Goal: Task Accomplishment & Management: Manage account settings

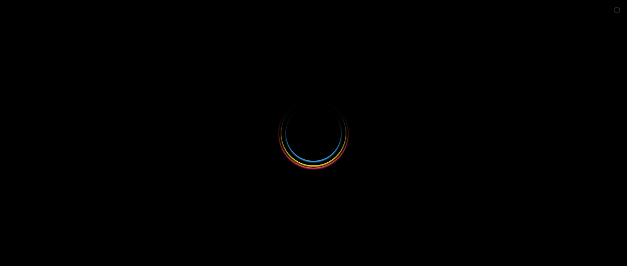
click at [615, 145] on icon "Close survey" at bounding box center [613, 148] width 6 height 6
select select
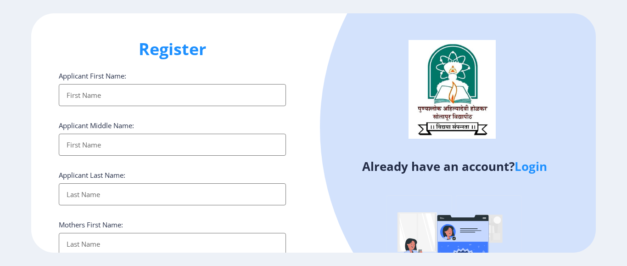
click at [537, 167] on link "Login" at bounding box center [531, 166] width 33 height 17
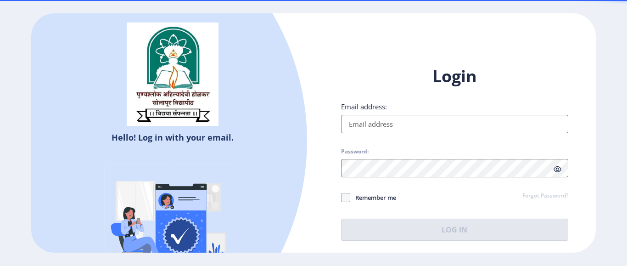
click at [482, 124] on input "Email address:" at bounding box center [454, 124] width 227 height 18
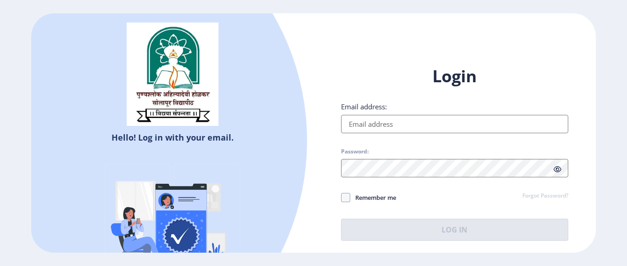
click at [376, 125] on input "Email address:" at bounding box center [454, 124] width 227 height 18
drag, startPoint x: 452, startPoint y: 125, endPoint x: 285, endPoint y: 121, distance: 166.3
click at [285, 121] on div "Hello! Log in with your email. Don't have an account? Register Login Email addr…" at bounding box center [313, 132] width 565 height 239
type input "[EMAIL_ADDRESS][DOMAIN_NAME]"
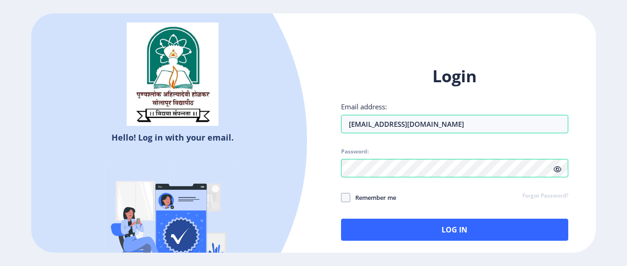
click at [559, 171] on icon at bounding box center [558, 169] width 8 height 7
click at [378, 199] on span "Remember me" at bounding box center [373, 197] width 46 height 11
click at [342, 198] on input "Remember me" at bounding box center [341, 198] width 0 height 0
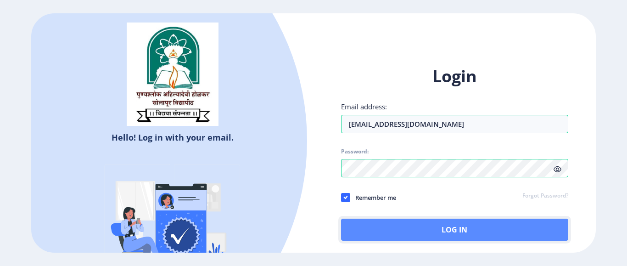
click at [415, 228] on button "Log In" at bounding box center [454, 230] width 227 height 22
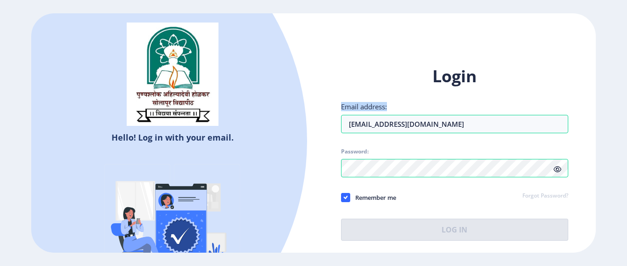
drag, startPoint x: 627, startPoint y: 88, endPoint x: 627, endPoint y: 127, distance: 38.6
click at [627, 127] on ngx-login "Hello! Log in with your email. Don't have an account? Register Login Email addr…" at bounding box center [313, 132] width 627 height 239
click at [484, 125] on input "[EMAIL_ADDRESS][DOMAIN_NAME]" at bounding box center [454, 124] width 227 height 18
click at [451, 167] on div "Login Email address: [EMAIL_ADDRESS][DOMAIN_NAME] Password: Remember me Forgot …" at bounding box center [454, 152] width 227 height 175
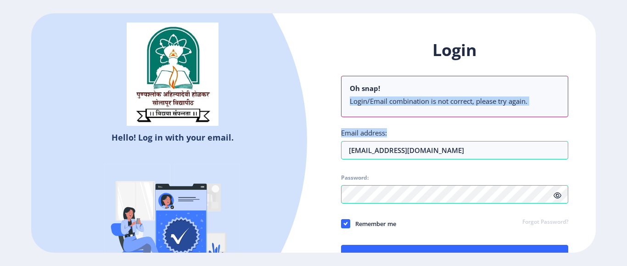
drag, startPoint x: 627, startPoint y: 88, endPoint x: 627, endPoint y: 130, distance: 42.7
click at [627, 130] on ngx-login "Hello! Log in with your email. Don't have an account? Register Login Oh snap! L…" at bounding box center [313, 132] width 627 height 239
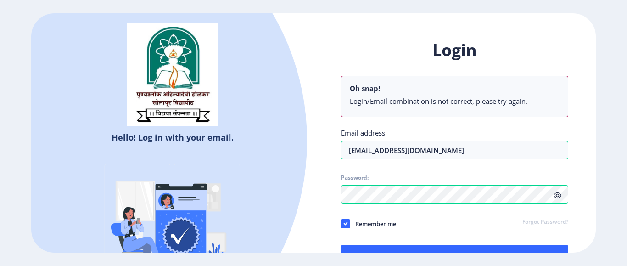
click at [480, 118] on div "Login Oh snap! Login/Email combination is not correct, please try again. Email …" at bounding box center [454, 153] width 227 height 228
drag, startPoint x: 627, startPoint y: 20, endPoint x: 627, endPoint y: 45, distance: 24.8
click at [627, 45] on ngx-login "Hello! Log in with your email. Don't have an account? Register Login Oh snap! L…" at bounding box center [313, 132] width 627 height 239
click at [426, 247] on button "Log In" at bounding box center [454, 256] width 227 height 22
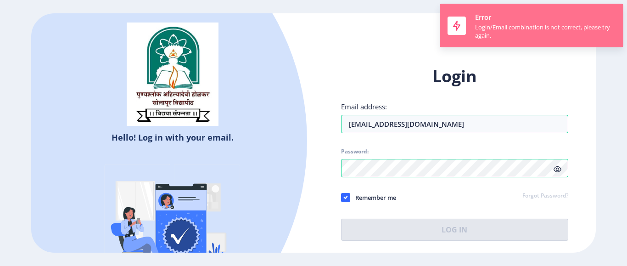
click at [501, 35] on div "Login/Email combination is not correct, please try again." at bounding box center [545, 31] width 141 height 17
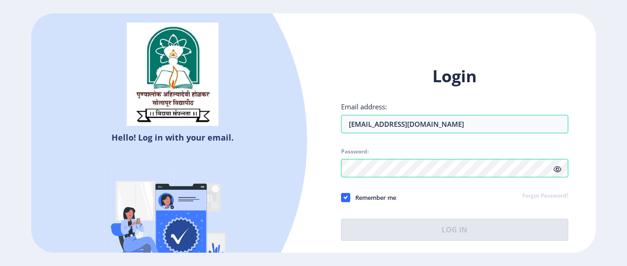
click at [501, 35] on div "Hello! Log in with your email. Don't have an account? Register Login Email addr…" at bounding box center [313, 132] width 565 height 239
click at [366, 199] on span "Remember me" at bounding box center [373, 197] width 46 height 11
click at [342, 198] on input "Remember me" at bounding box center [341, 198] width 0 height 0
checkbox input "false"
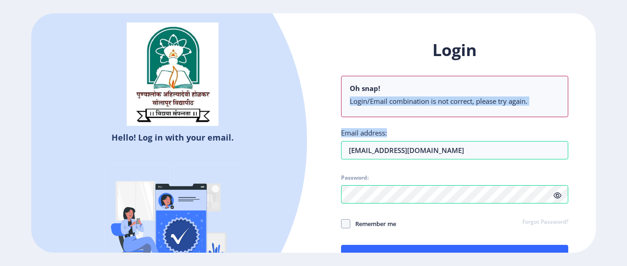
drag, startPoint x: 627, startPoint y: 72, endPoint x: 627, endPoint y: 139, distance: 67.5
click at [627, 139] on ngx-login "Hello! Log in with your email. Don't have an account? Register Login Oh snap! L…" at bounding box center [313, 132] width 627 height 239
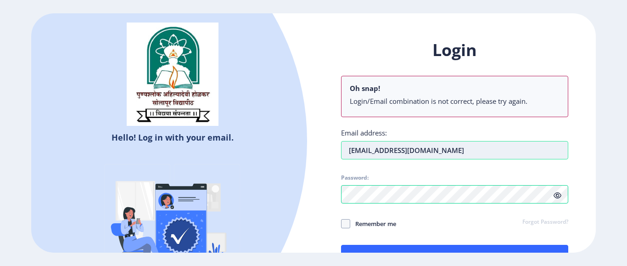
click at [469, 146] on input "[EMAIL_ADDRESS][DOMAIN_NAME]" at bounding box center [454, 150] width 227 height 18
